Goal: Task Accomplishment & Management: Manage account settings

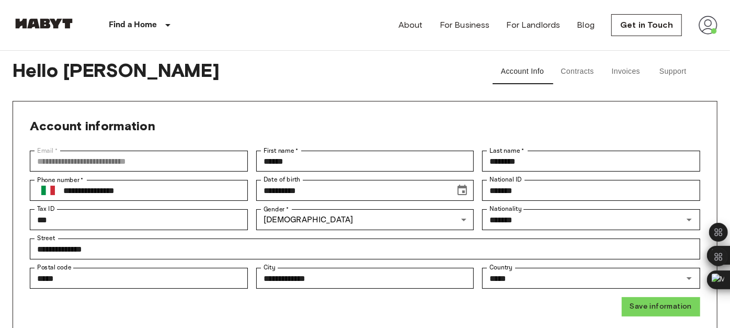
scroll to position [116, 0]
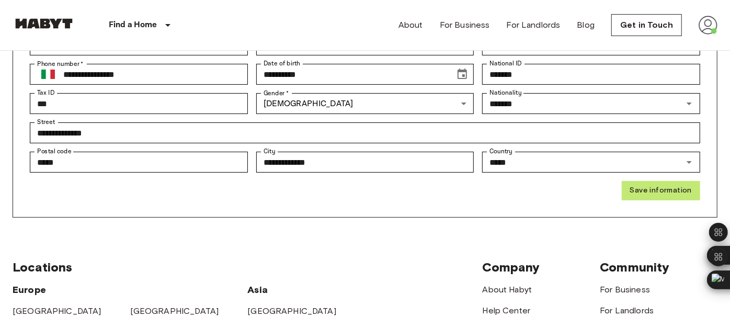
click at [668, 199] on button "Save information" at bounding box center [661, 190] width 78 height 19
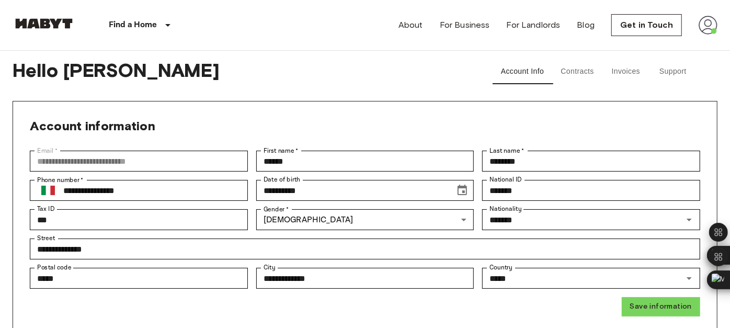
click at [586, 67] on button "Contracts" at bounding box center [577, 71] width 50 height 25
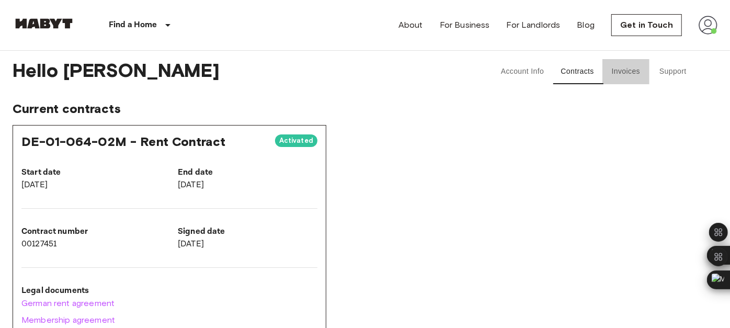
click at [618, 71] on button "Invoices" at bounding box center [626, 71] width 47 height 25
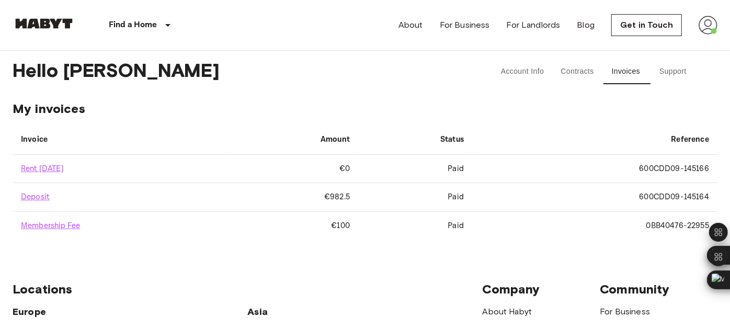
click at [518, 66] on button "Account Info" at bounding box center [523, 71] width 60 height 25
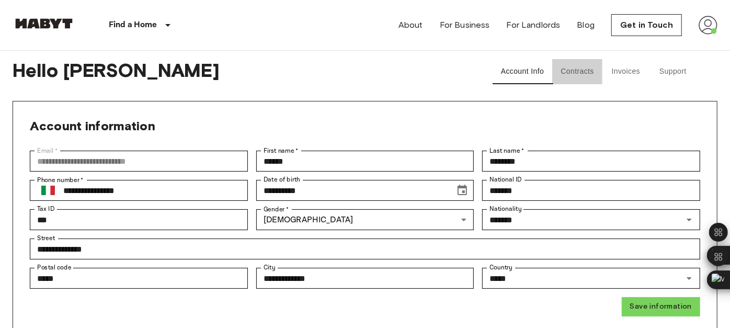
click at [576, 65] on button "Contracts" at bounding box center [577, 71] width 50 height 25
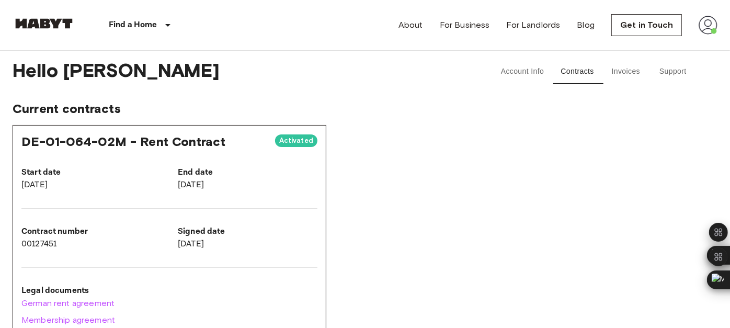
click at [629, 70] on button "Invoices" at bounding box center [626, 71] width 47 height 25
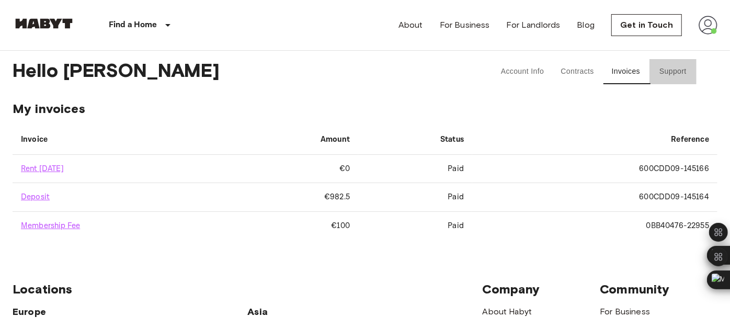
click at [669, 67] on button "Support" at bounding box center [673, 71] width 47 height 25
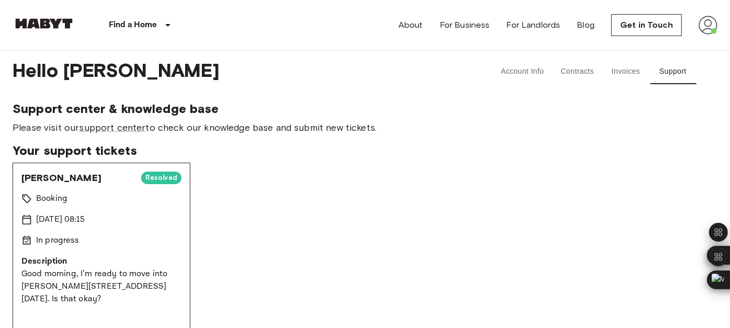
click at [148, 176] on span "Resolved" at bounding box center [161, 178] width 40 height 10
click at [708, 21] on img at bounding box center [708, 25] width 19 height 19
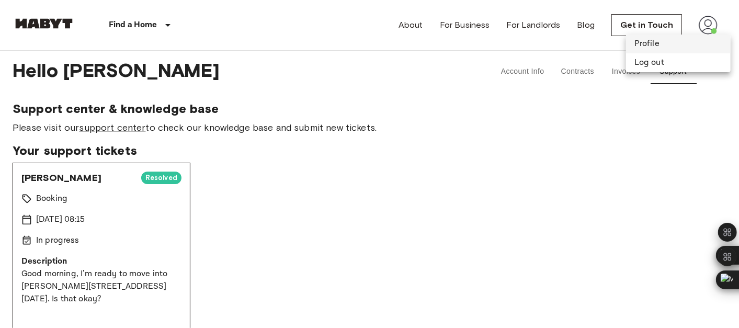
click at [653, 45] on li "Profile" at bounding box center [678, 44] width 105 height 19
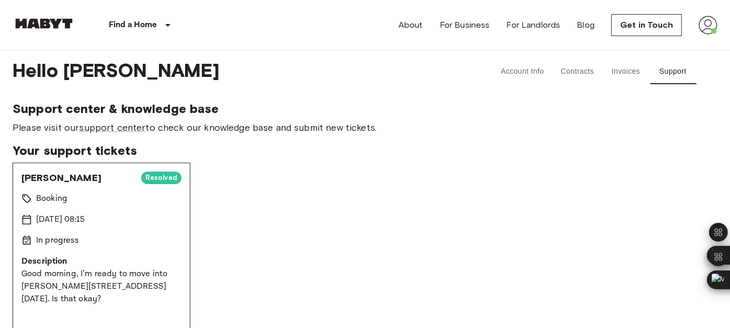
click at [711, 28] on img at bounding box center [708, 25] width 19 height 19
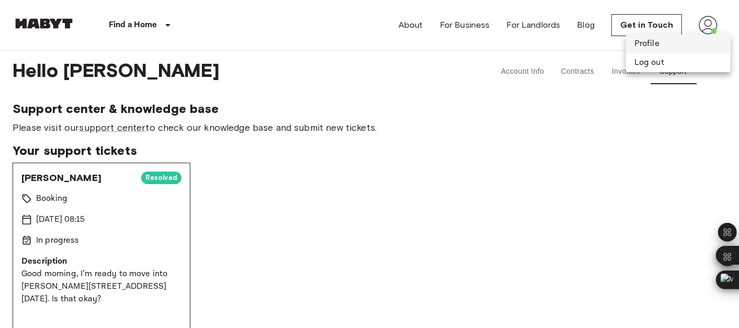
click at [677, 42] on li "Profile" at bounding box center [678, 44] width 105 height 19
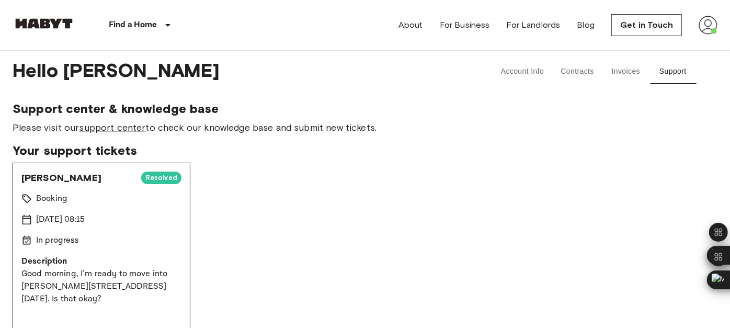
click at [632, 71] on button "Invoices" at bounding box center [626, 71] width 47 height 25
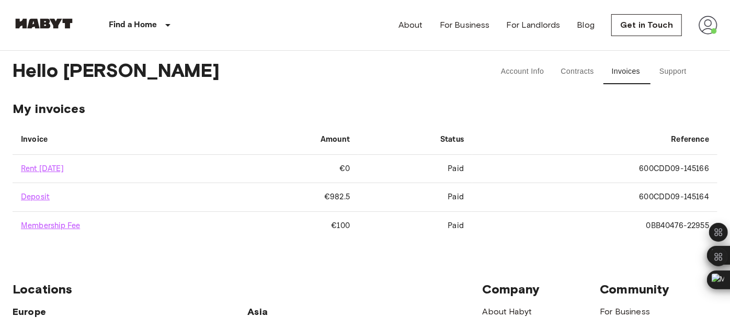
click at [544, 67] on button "Account Info" at bounding box center [523, 71] width 60 height 25
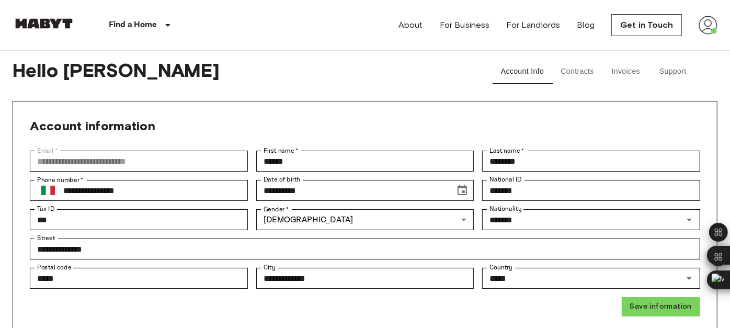
click at [570, 67] on button "Contracts" at bounding box center [577, 71] width 50 height 25
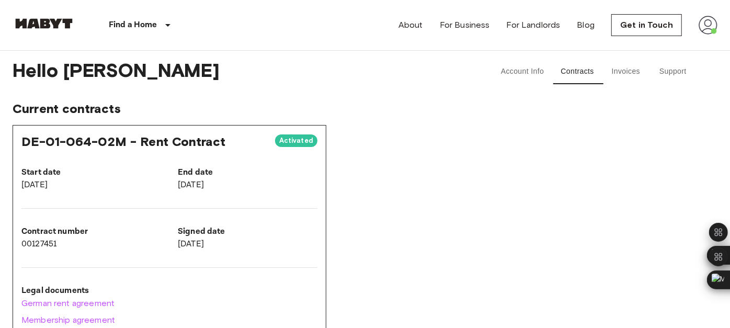
click at [617, 71] on button "Invoices" at bounding box center [626, 71] width 47 height 25
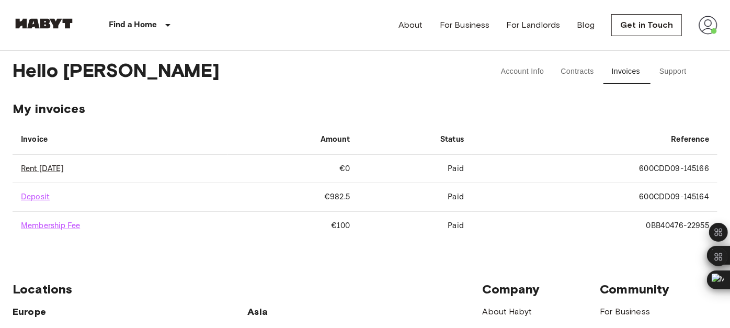
click at [63, 170] on link "Rent [DATE]" at bounding box center [42, 169] width 43 height 10
